Goal: Use online tool/utility: Utilize a website feature to perform a specific function

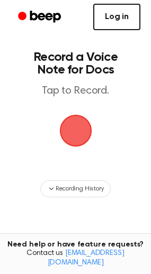
click at [125, 21] on link "Log in" at bounding box center [116, 17] width 47 height 26
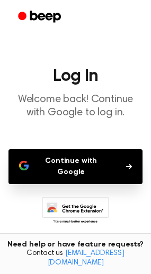
click at [76, 165] on button "Continue with Google" at bounding box center [75, 166] width 134 height 35
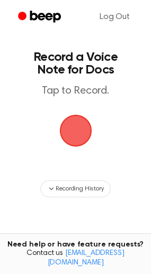
click at [78, 132] on span "button" at bounding box center [75, 131] width 34 height 34
click at [78, 131] on span "button" at bounding box center [75, 130] width 51 height 51
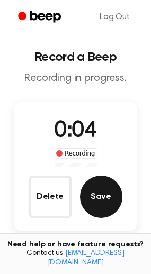
click at [98, 200] on button "Save" at bounding box center [101, 196] width 42 height 42
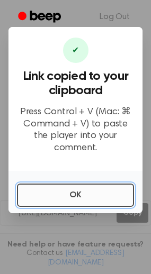
click at [67, 191] on button "OK" at bounding box center [75, 194] width 117 height 23
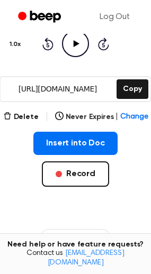
scroll to position [106, 0]
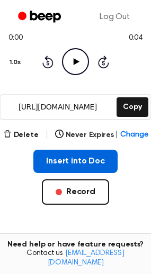
click at [76, 161] on button "Insert into Doc" at bounding box center [75, 161] width 84 height 23
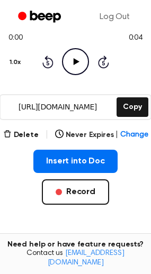
click at [87, 64] on icon "Play Audio" at bounding box center [75, 61] width 27 height 27
click at [72, 61] on icon "Play Audio" at bounding box center [75, 61] width 27 height 27
click at [27, 138] on button "Delete" at bounding box center [20, 134] width 35 height 11
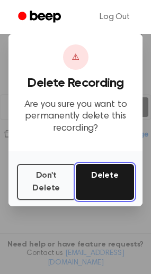
click at [99, 180] on button "Delete" at bounding box center [105, 182] width 59 height 36
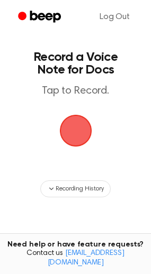
click at [79, 127] on span "button" at bounding box center [74, 130] width 39 height 39
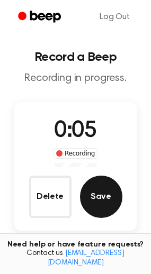
click at [99, 193] on button "Save" at bounding box center [101, 196] width 42 height 42
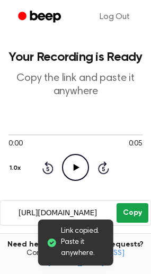
click at [133, 211] on button "Copy" at bounding box center [131, 213] width 31 height 20
